Goal: Navigation & Orientation: Find specific page/section

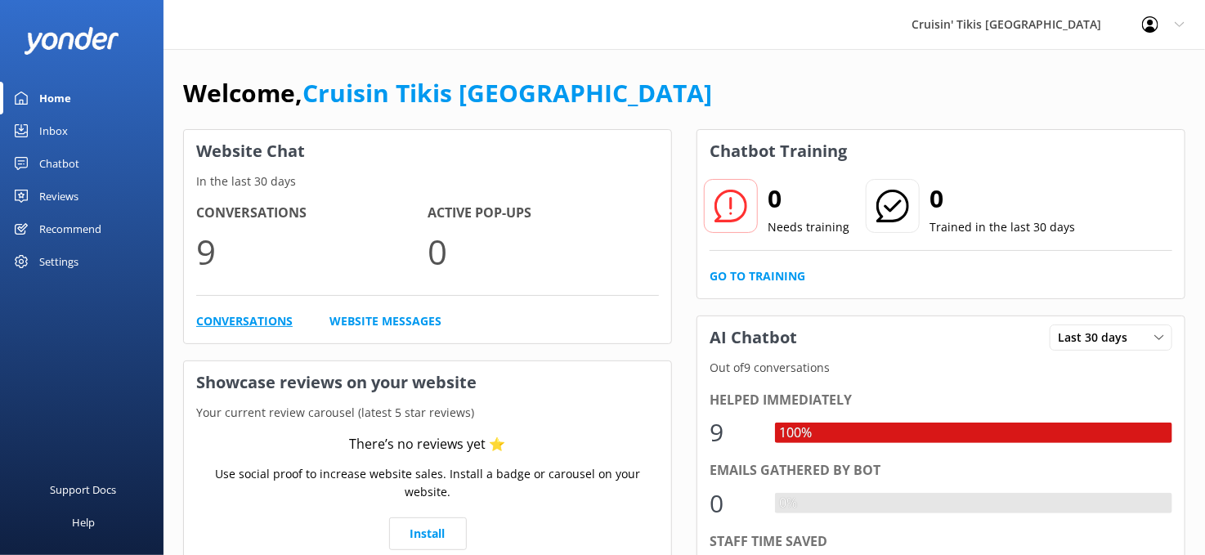
click at [247, 313] on link "Conversations" at bounding box center [244, 321] width 97 height 18
